Goal: Task Accomplishment & Management: Manage account settings

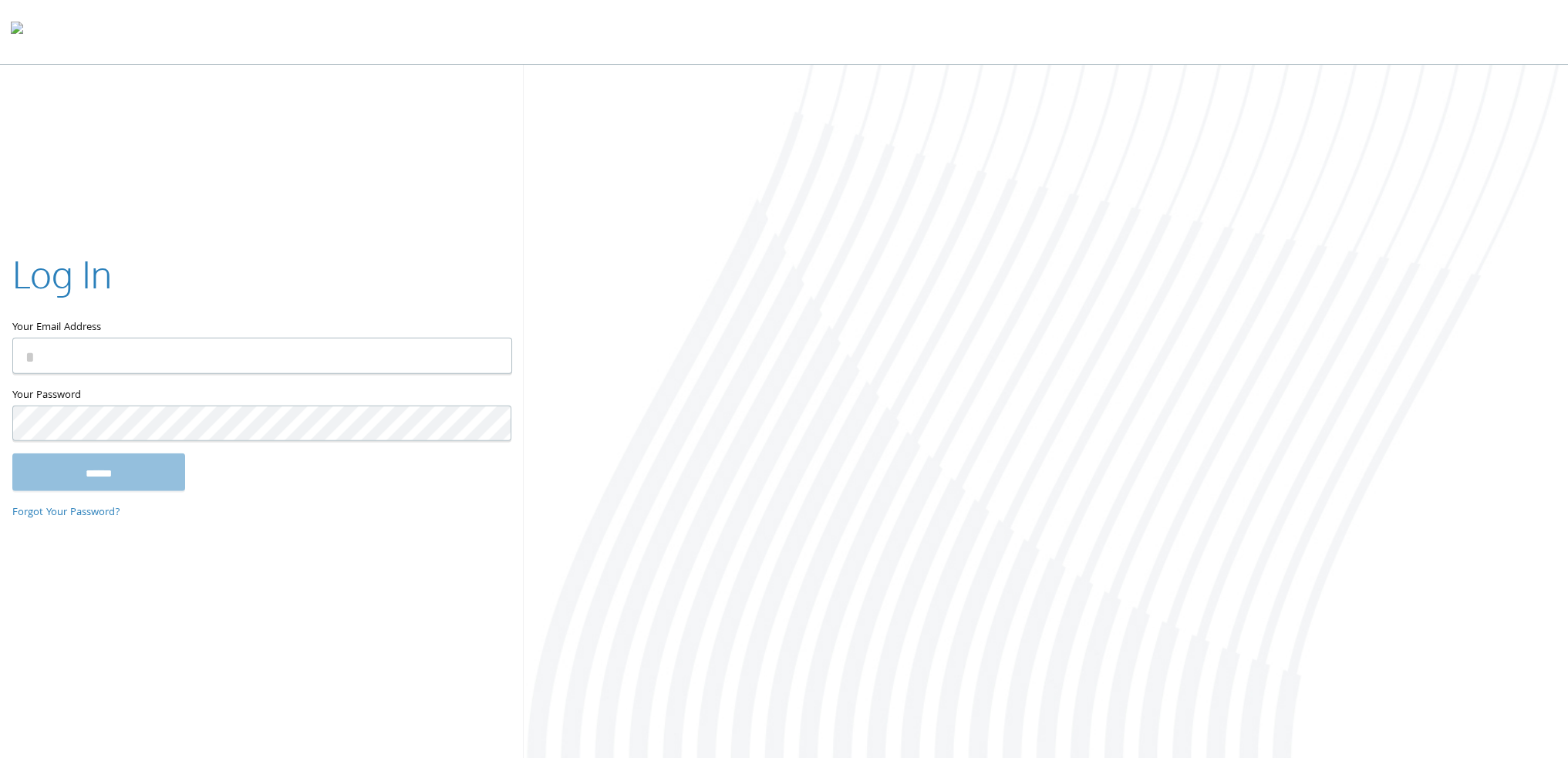
type input "**********"
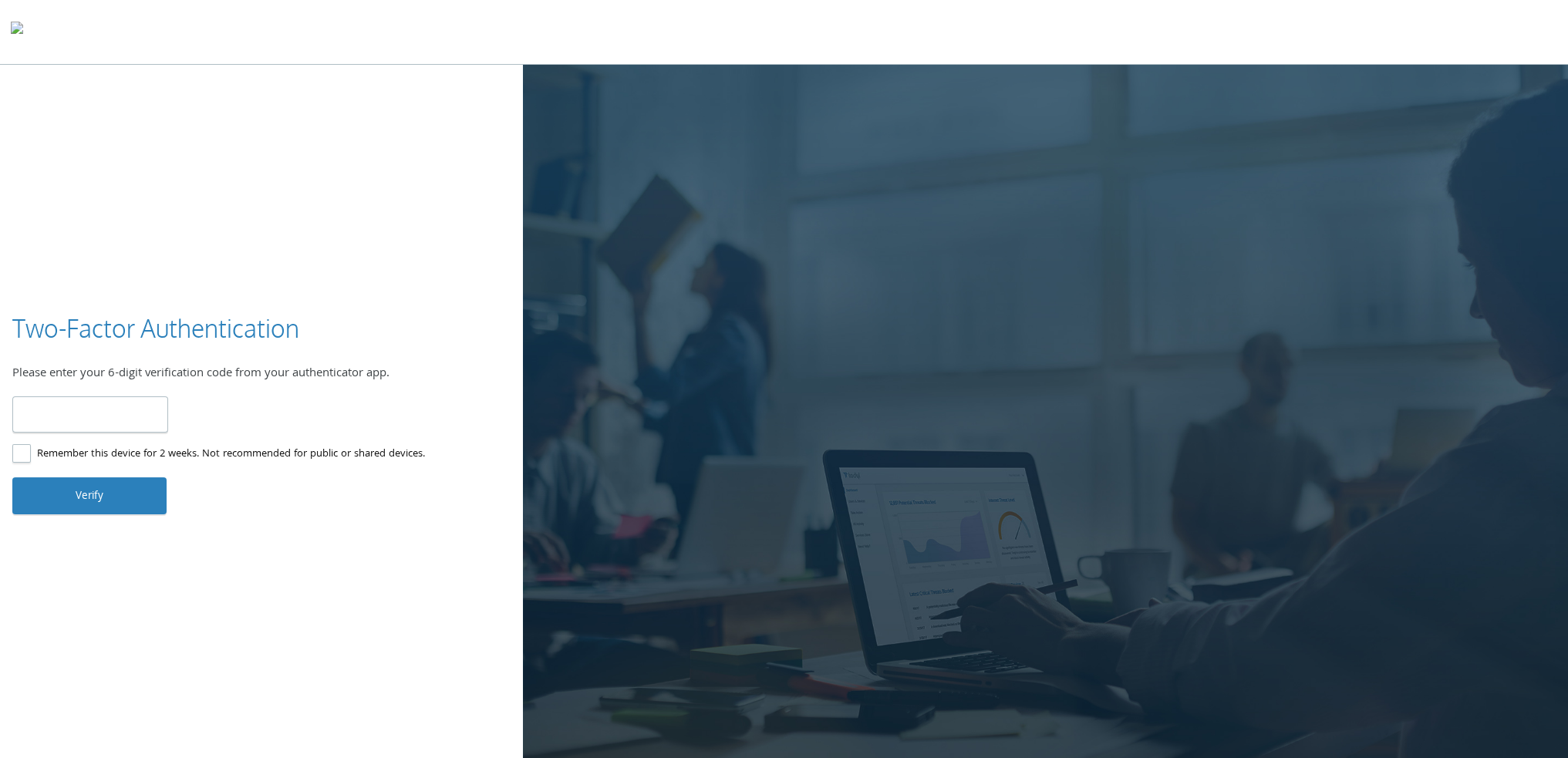
click at [30, 453] on label "Remember this device for 2 weeks. Not recommended for public or shared devices." at bounding box center [218, 454] width 413 height 19
click at [58, 415] on input "number" at bounding box center [89, 415] width 156 height 36
type input "******"
